Goal: Task Accomplishment & Management: Manage account settings

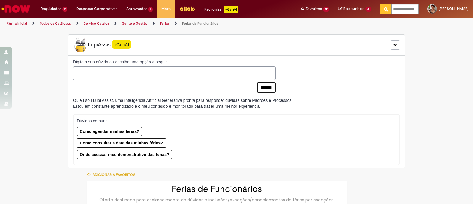
select select "*********"
select select "**********"
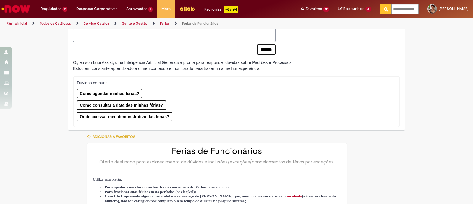
scroll to position [74, 0]
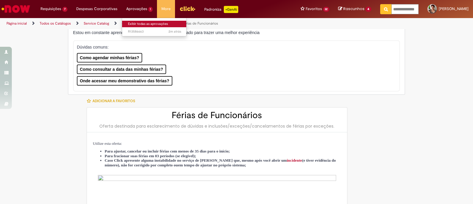
click at [138, 23] on link "Exibir todas as aprovações" at bounding box center [154, 24] width 65 height 7
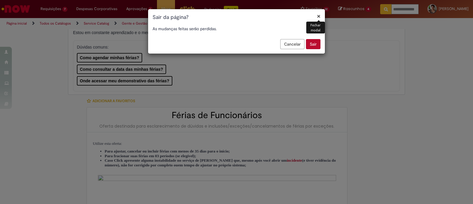
click at [312, 46] on button "Sair" at bounding box center [313, 44] width 14 height 10
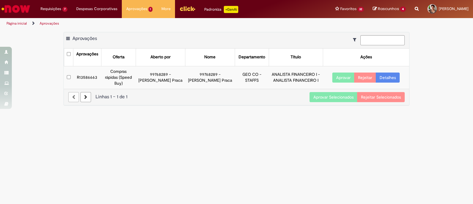
click at [346, 73] on button "Aprovar" at bounding box center [343, 77] width 22 height 10
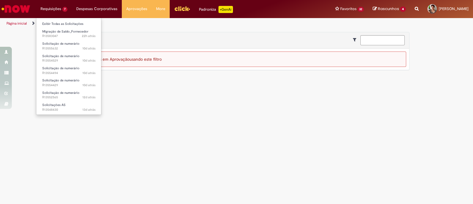
click at [62, 17] on li "Requisições 7 Exibir Todas as Solicitações Migração de Saldo_Fornecedor 22h atr…" at bounding box center [54, 9] width 36 height 18
click at [59, 21] on link "Exibir Todas as Solicitações" at bounding box center [68, 24] width 65 height 7
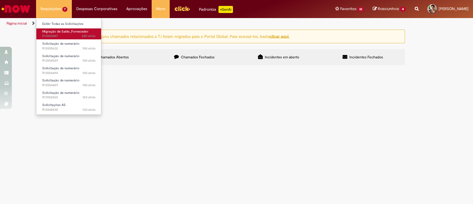
click at [58, 30] on span "Migração de Saldo_Fornecedor" at bounding box center [65, 31] width 46 height 4
click at [61, 35] on span "22h atrás 22 horas atrás R13583047" at bounding box center [68, 36] width 53 height 5
click at [56, 37] on span "22h atrás 22 horas atrás R13583047" at bounding box center [68, 36] width 53 height 5
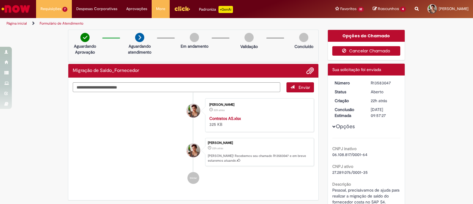
click at [361, 53] on button "Cancelar Chamado" at bounding box center [366, 50] width 68 height 9
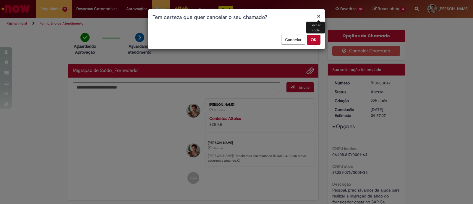
click at [316, 40] on button "OK" at bounding box center [314, 40] width 14 height 10
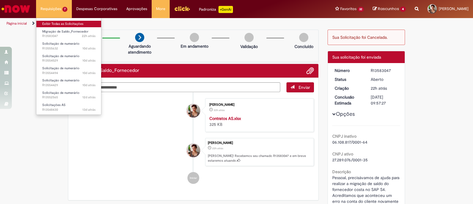
click at [49, 26] on link "Exibir Todas as Solicitações" at bounding box center [68, 24] width 65 height 7
